Goal: Task Accomplishment & Management: Complete application form

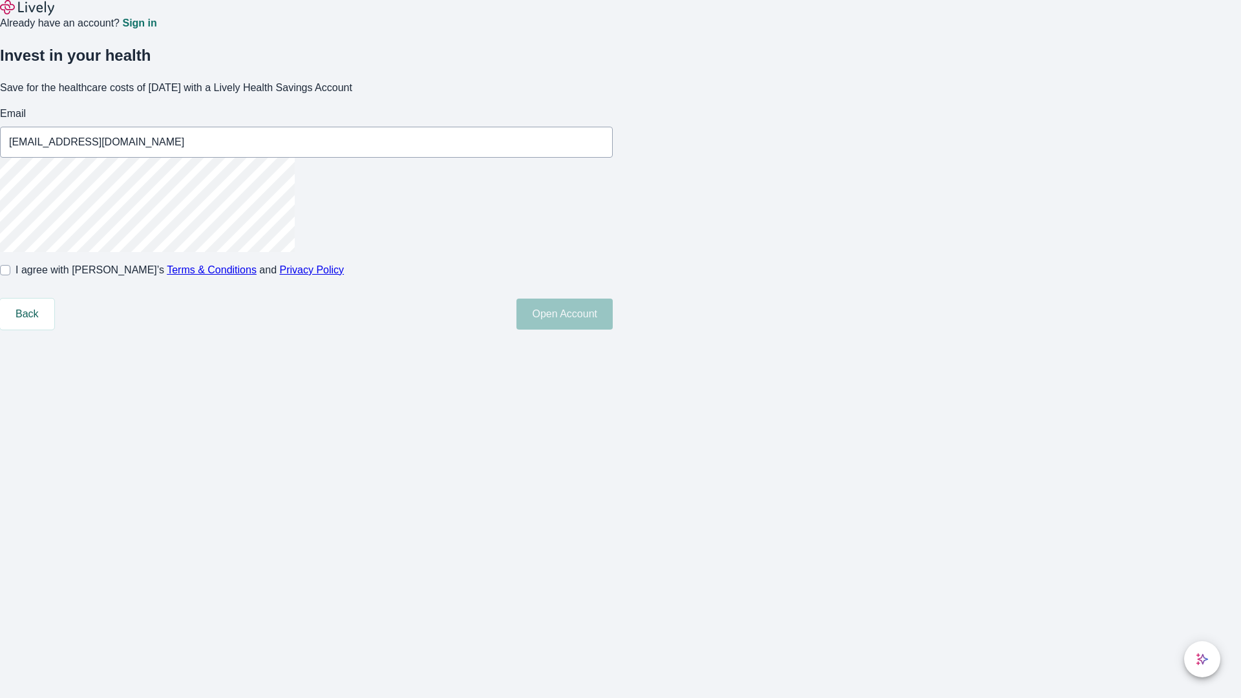
click at [10, 275] on input "I agree with Lively’s Terms & Conditions and Privacy Policy" at bounding box center [5, 270] width 10 height 10
checkbox input "true"
click at [613, 330] on button "Open Account" at bounding box center [565, 314] width 96 height 31
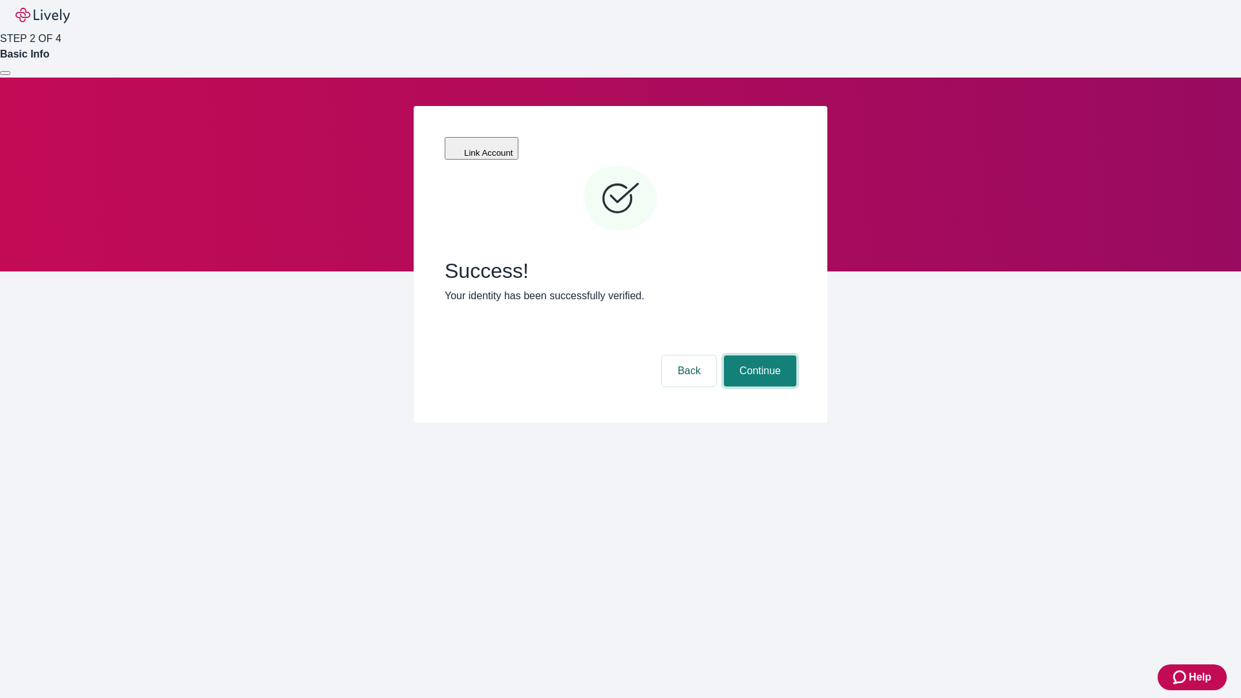
click at [758, 356] on button "Continue" at bounding box center [760, 371] width 72 height 31
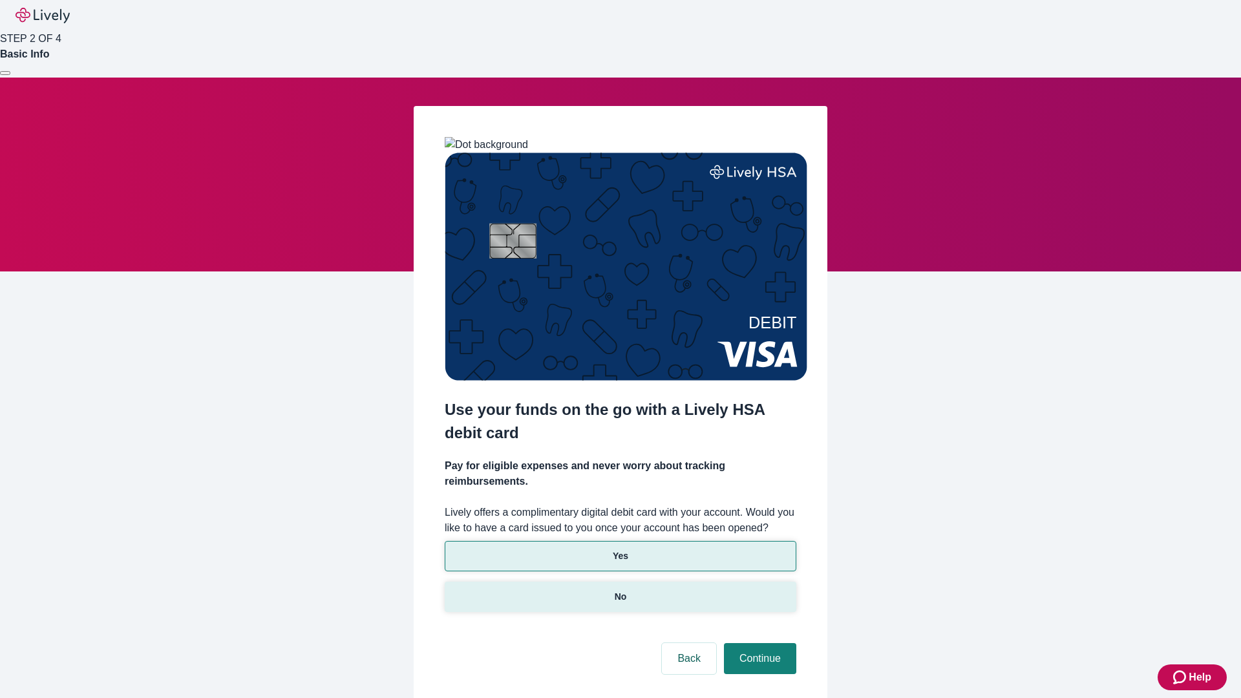
click at [620, 590] on p "No" at bounding box center [621, 597] width 12 height 14
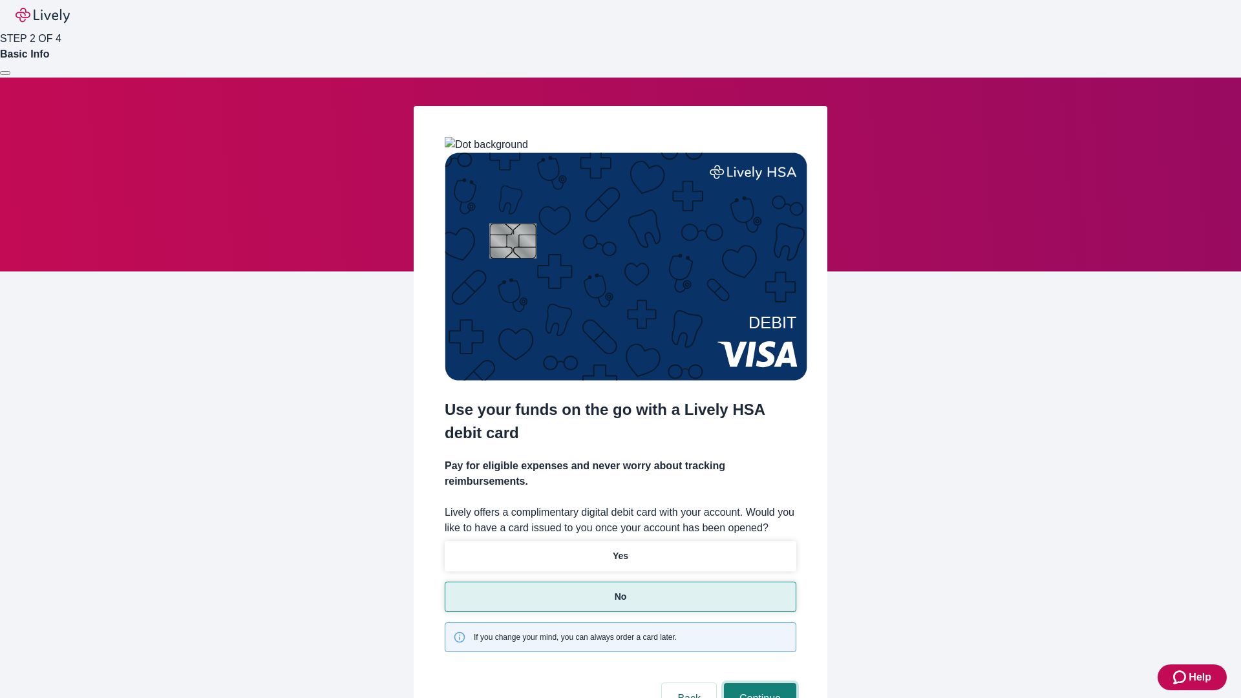
click at [758, 683] on button "Continue" at bounding box center [760, 698] width 72 height 31
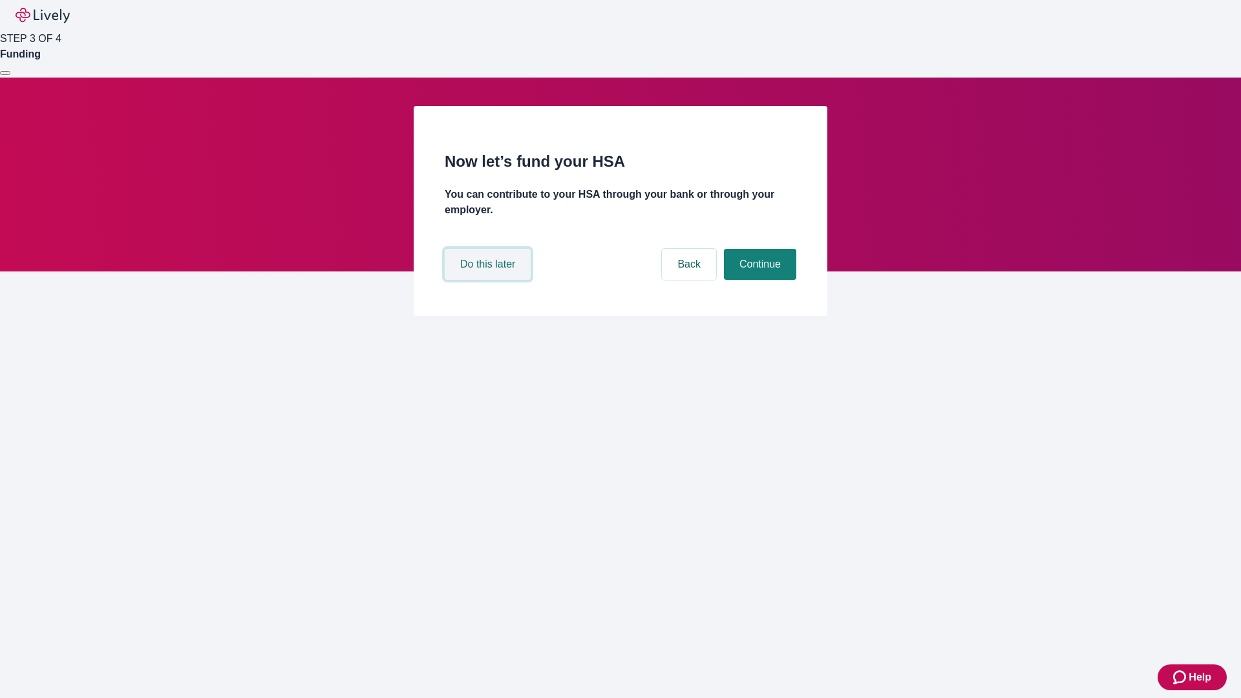
click at [489, 280] on button "Do this later" at bounding box center [488, 264] width 86 height 31
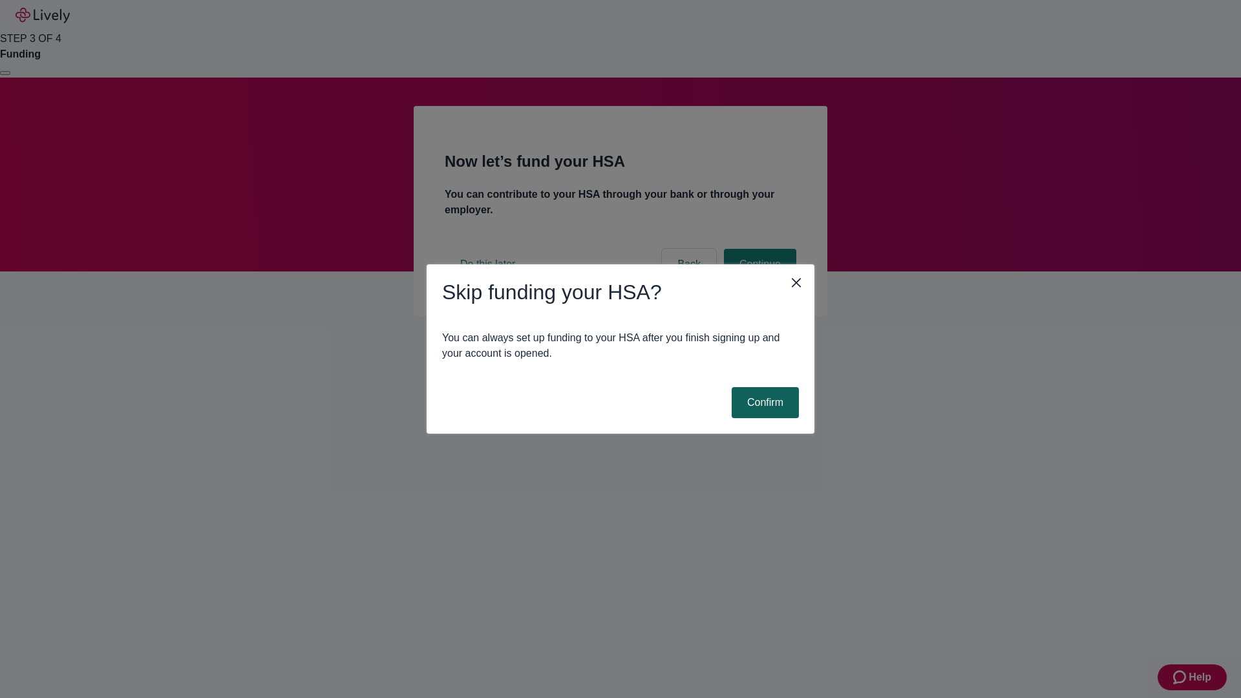
click at [764, 403] on button "Confirm" at bounding box center [765, 402] width 67 height 31
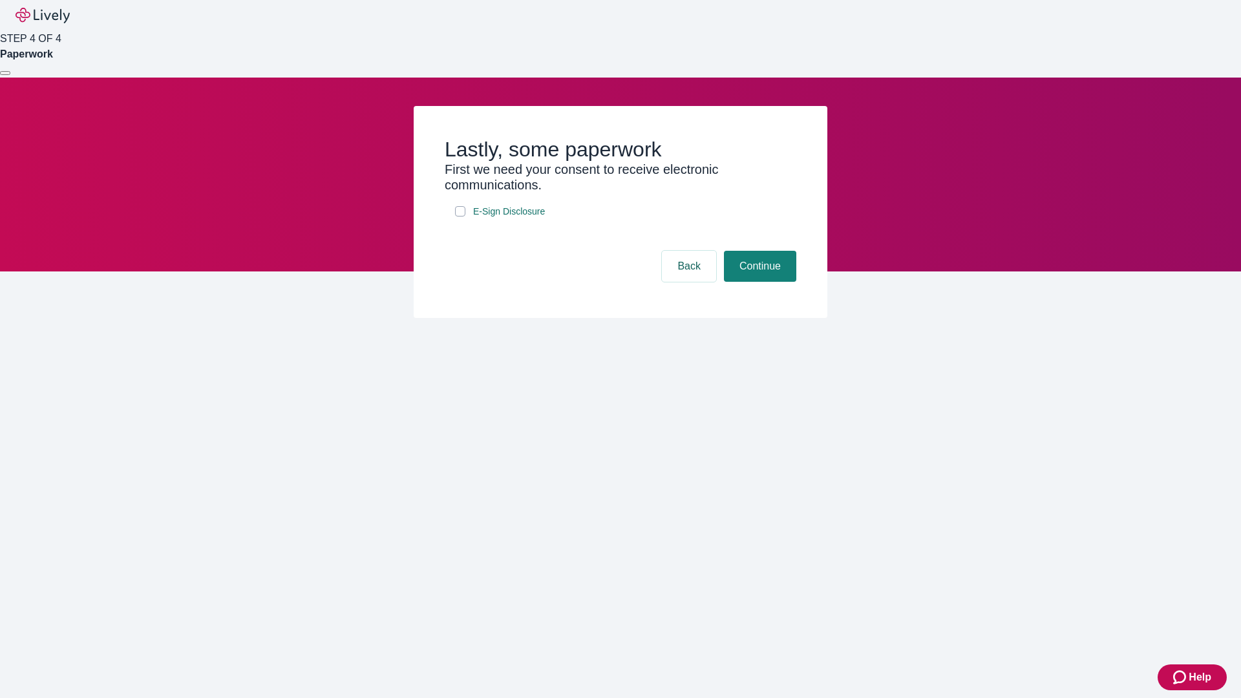
click at [460, 217] on input "E-Sign Disclosure" at bounding box center [460, 211] width 10 height 10
checkbox input "true"
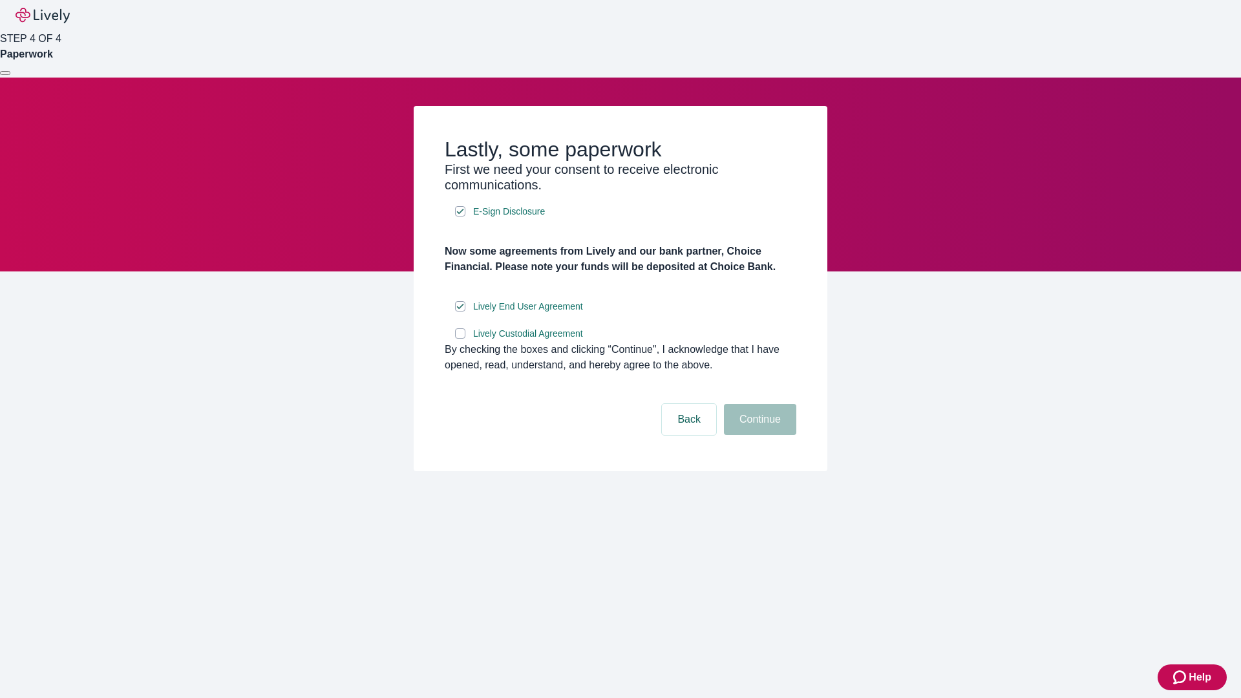
click at [460, 339] on input "Lively Custodial Agreement" at bounding box center [460, 333] width 10 height 10
checkbox input "true"
click at [758, 435] on button "Continue" at bounding box center [760, 419] width 72 height 31
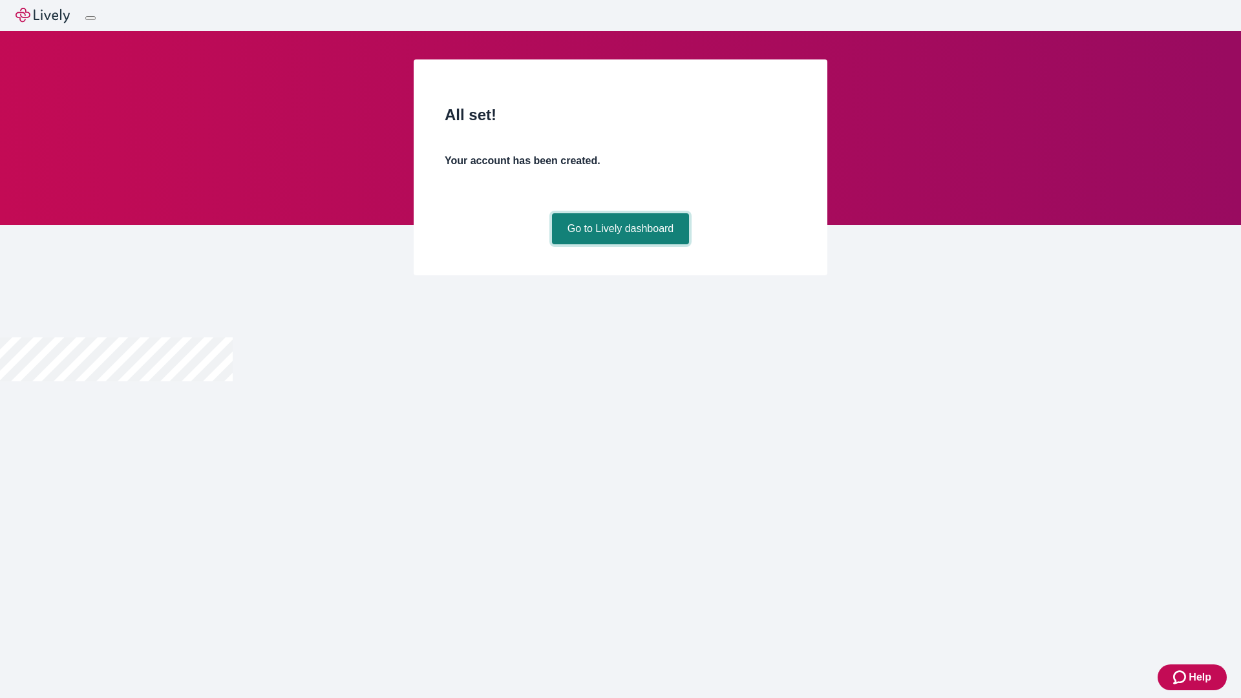
click at [620, 244] on link "Go to Lively dashboard" at bounding box center [621, 228] width 138 height 31
